Goal: Task Accomplishment & Management: Manage account settings

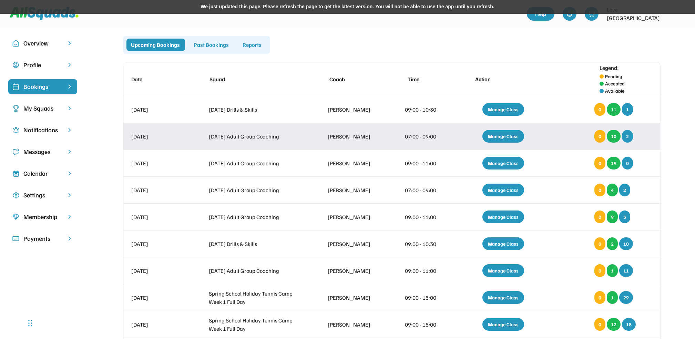
click at [504, 135] on div "Manage Class" at bounding box center [504, 136] width 42 height 13
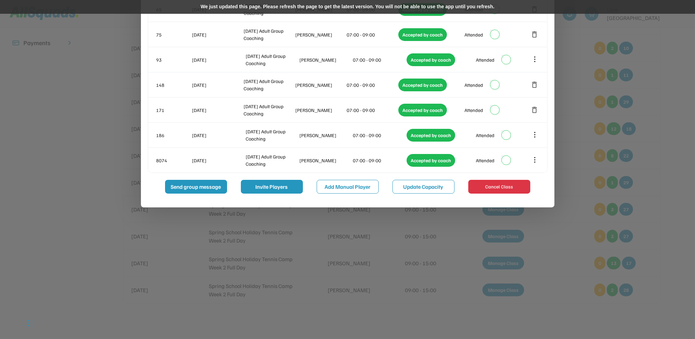
scroll to position [197, 0]
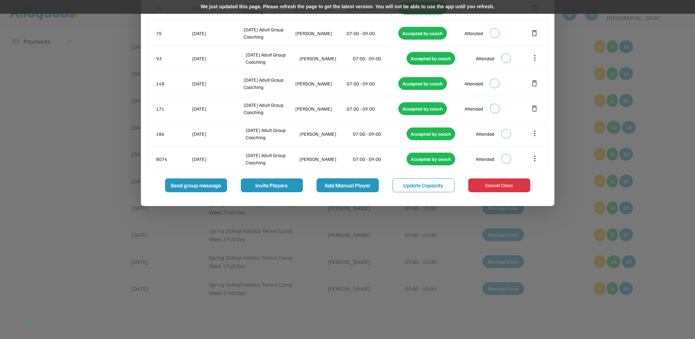
click at [364, 187] on button "Add Manual Player" at bounding box center [348, 186] width 62 height 14
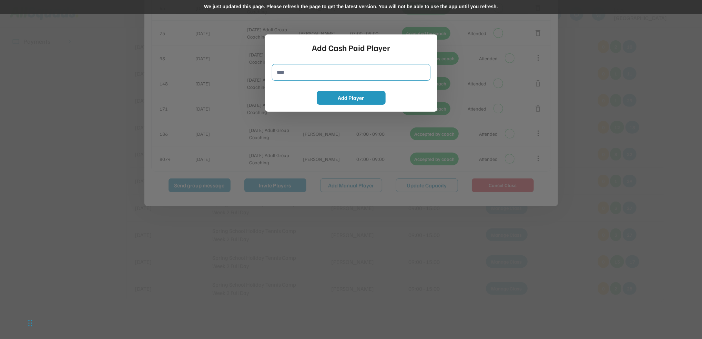
click at [287, 75] on input "input" at bounding box center [351, 72] width 159 height 17
type input "******"
click at [358, 95] on button "Add Player" at bounding box center [351, 98] width 69 height 14
click at [364, 98] on button "Add Player" at bounding box center [351, 98] width 69 height 14
click at [602, 55] on div at bounding box center [351, 169] width 702 height 339
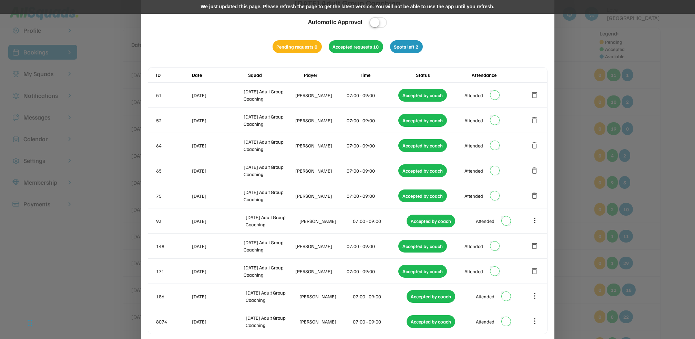
scroll to position [0, 0]
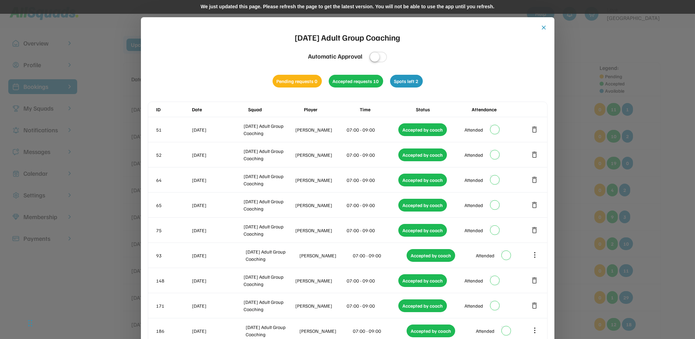
click at [543, 27] on button "close" at bounding box center [544, 27] width 7 height 7
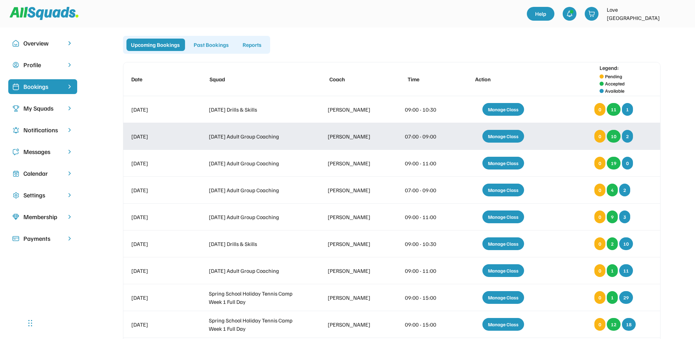
click at [509, 139] on div "Manage Class" at bounding box center [504, 136] width 42 height 13
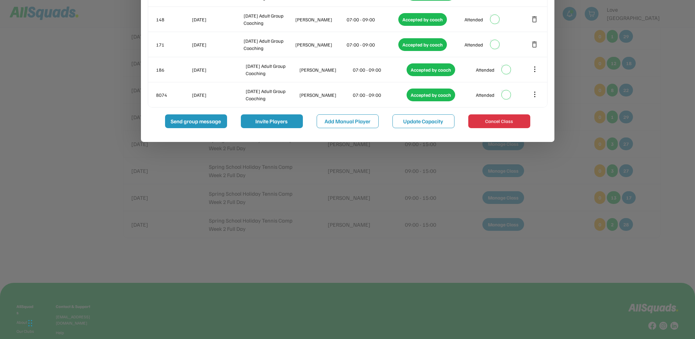
scroll to position [263, 0]
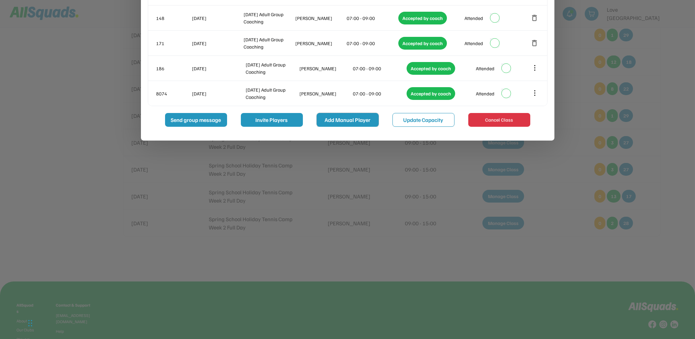
click at [350, 116] on button "Add Manual Player" at bounding box center [348, 120] width 62 height 14
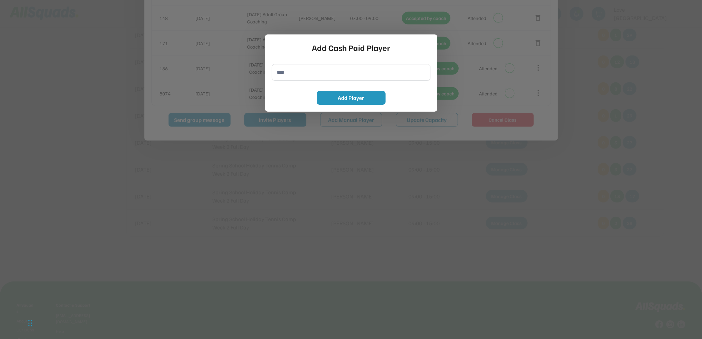
click at [314, 72] on input "input" at bounding box center [351, 72] width 159 height 17
type input "******"
click at [329, 95] on button "Add Player" at bounding box center [351, 98] width 69 height 14
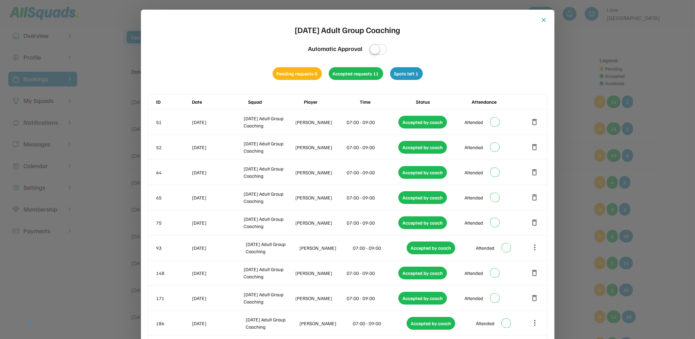
scroll to position [1, 0]
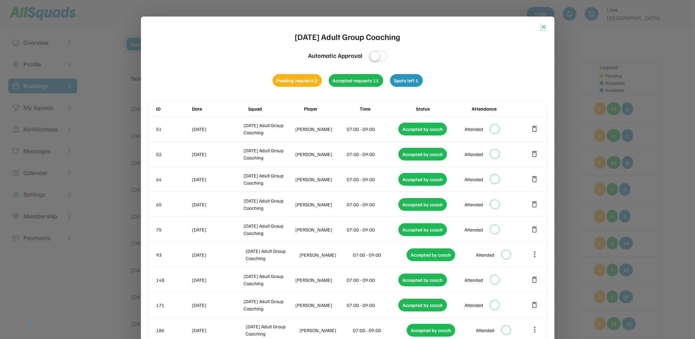
click at [544, 25] on button "close" at bounding box center [544, 26] width 7 height 7
